Goal: Navigation & Orientation: Understand site structure

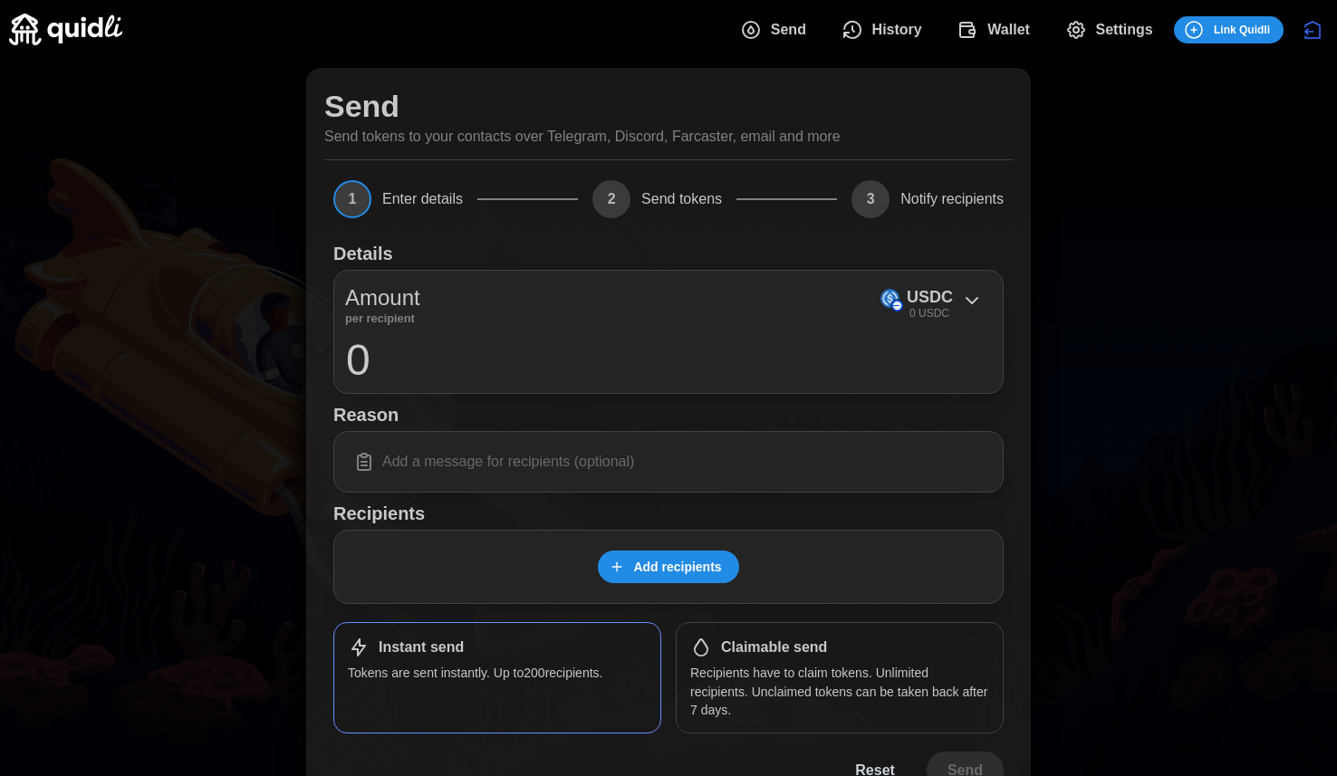
click at [990, 35] on span "Wallet" at bounding box center [1008, 30] width 43 height 36
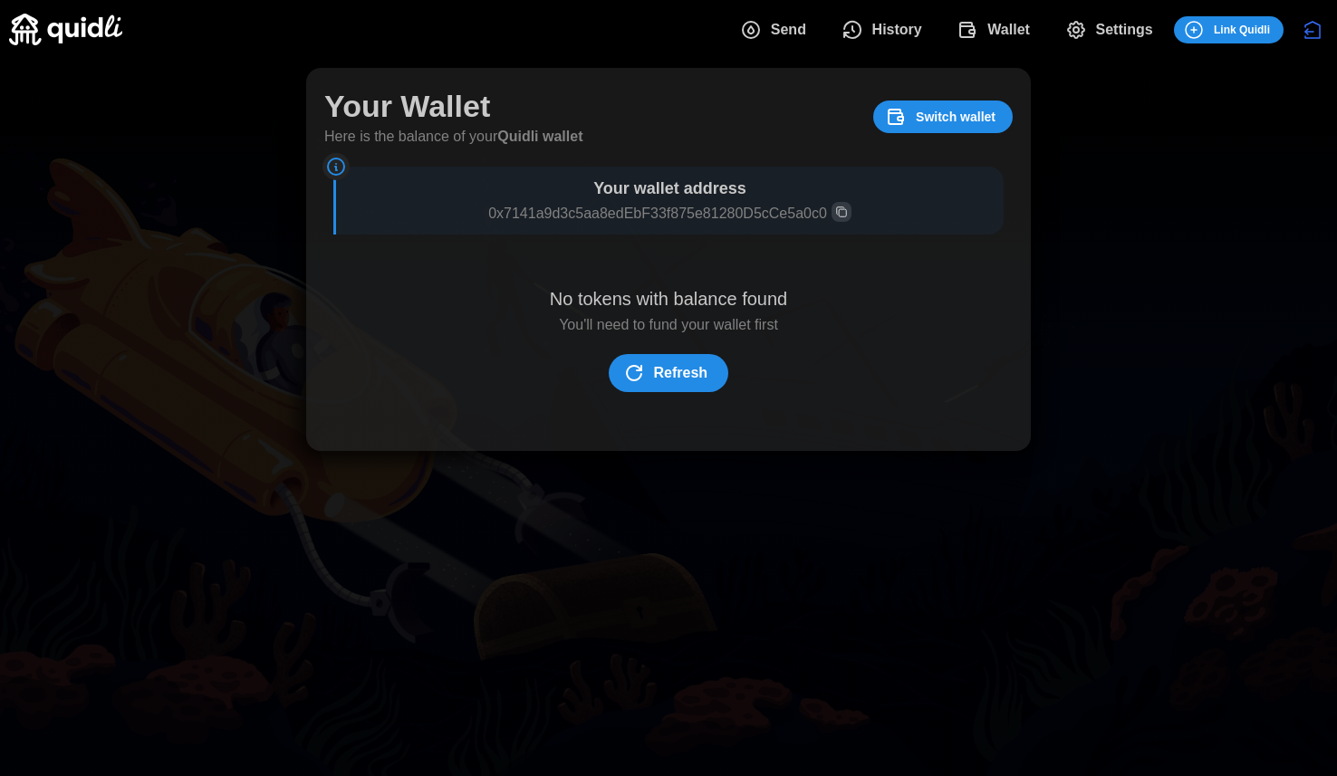
click at [879, 36] on span "History" at bounding box center [897, 30] width 50 height 36
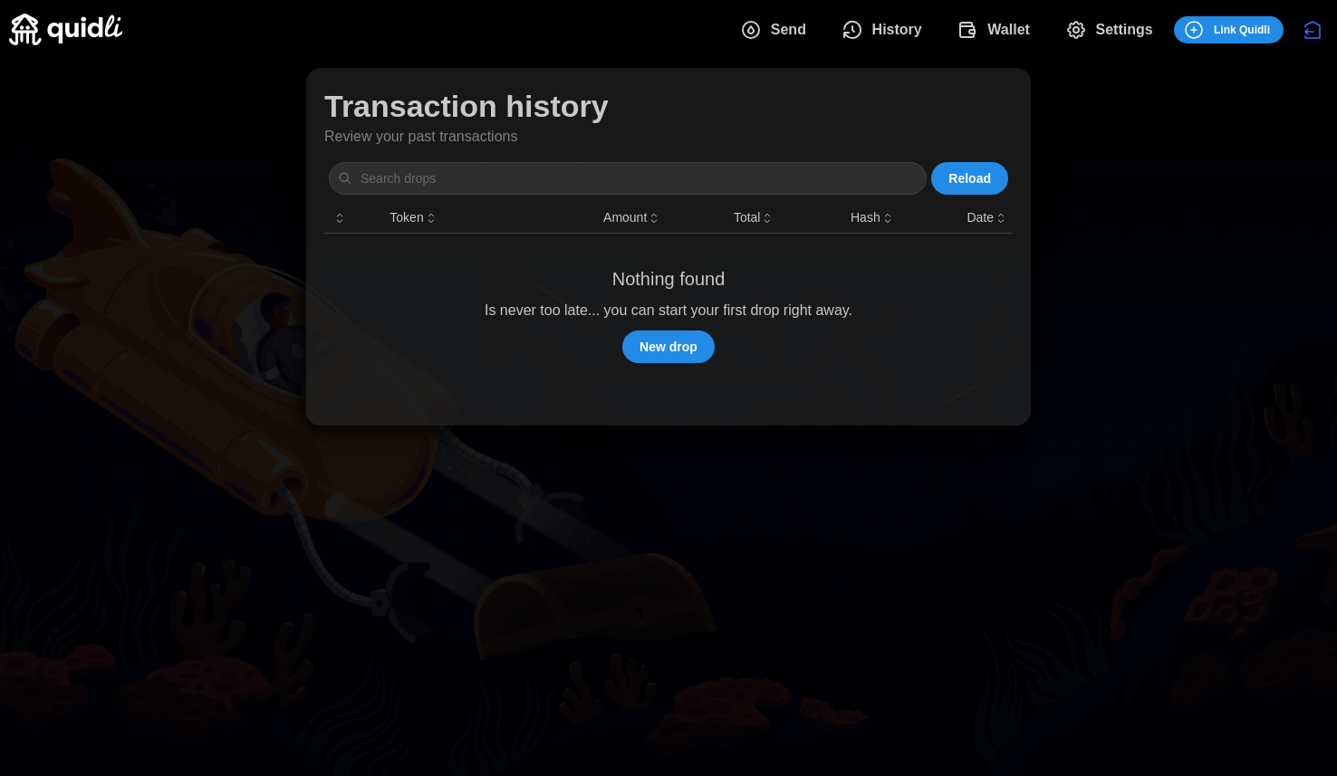
click at [753, 38] on icon "dots" at bounding box center [751, 30] width 22 height 22
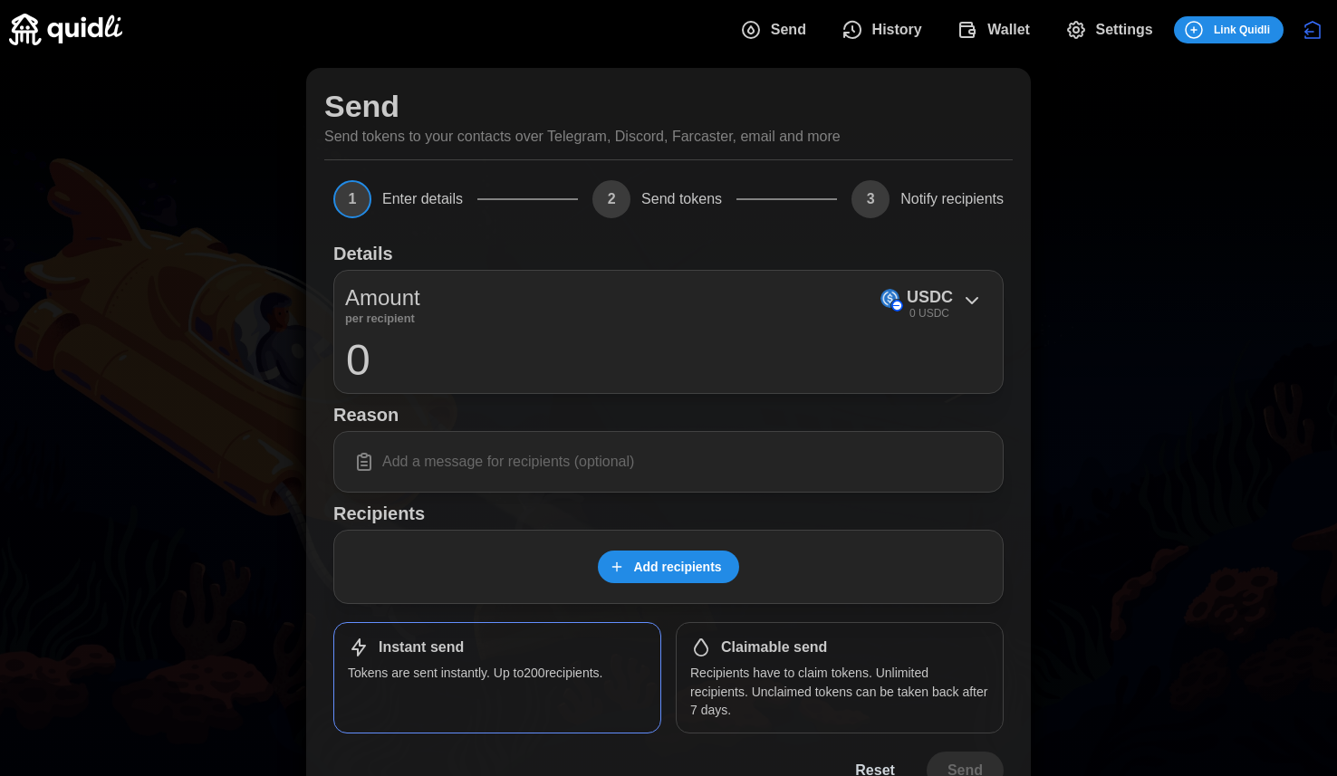
click at [50, 27] on img at bounding box center [65, 30] width 113 height 32
